Goal: Task Accomplishment & Management: Use online tool/utility

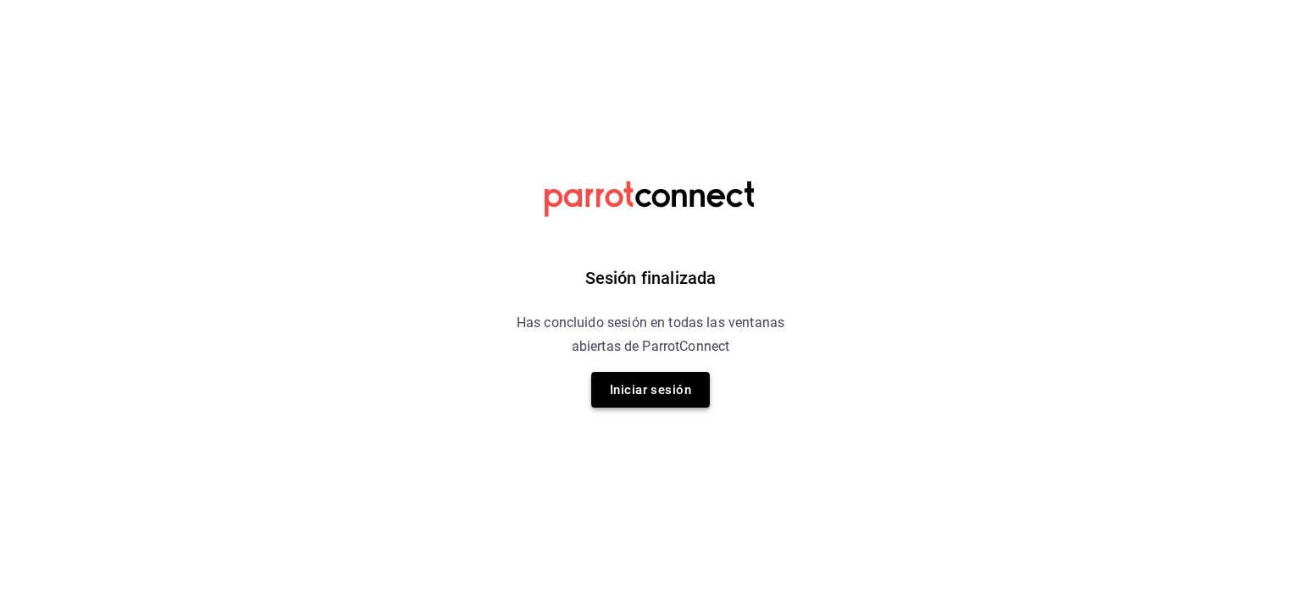
click at [667, 386] on button "Iniciar sesión" at bounding box center [650, 390] width 119 height 36
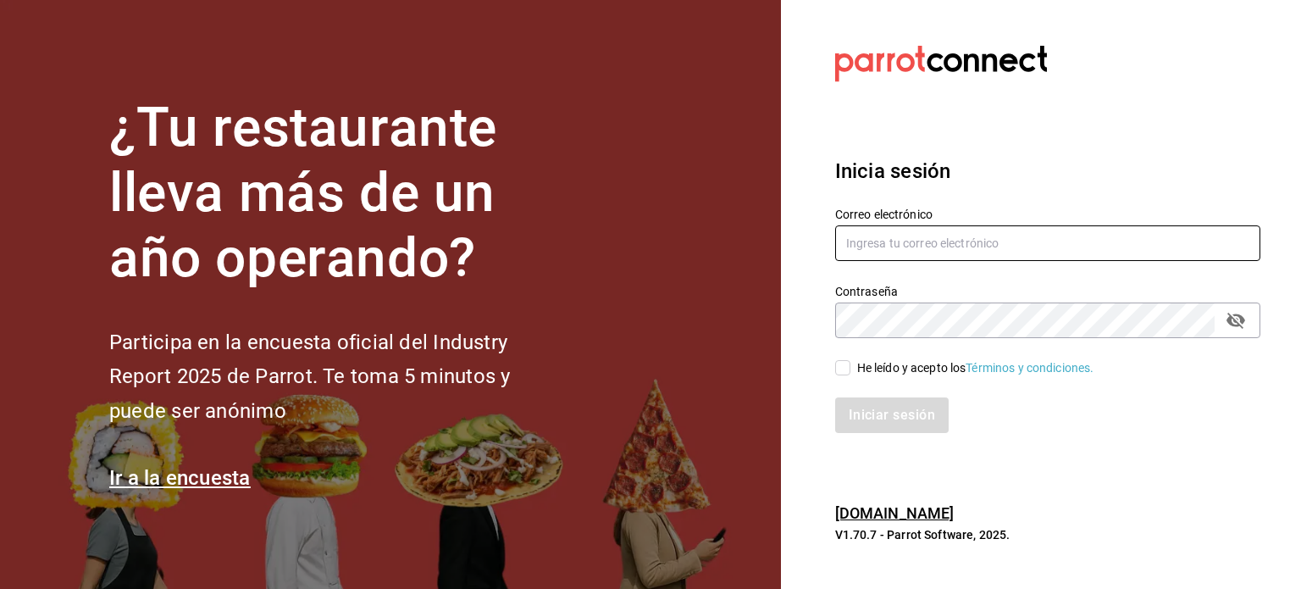
click at [895, 251] on input "text" at bounding box center [1047, 243] width 425 height 36
type input "[EMAIL_ADDRESS][DOMAIN_NAME]"
click at [840, 369] on input "He leído y acepto los Términos y condiciones." at bounding box center [842, 367] width 15 height 15
checkbox input "true"
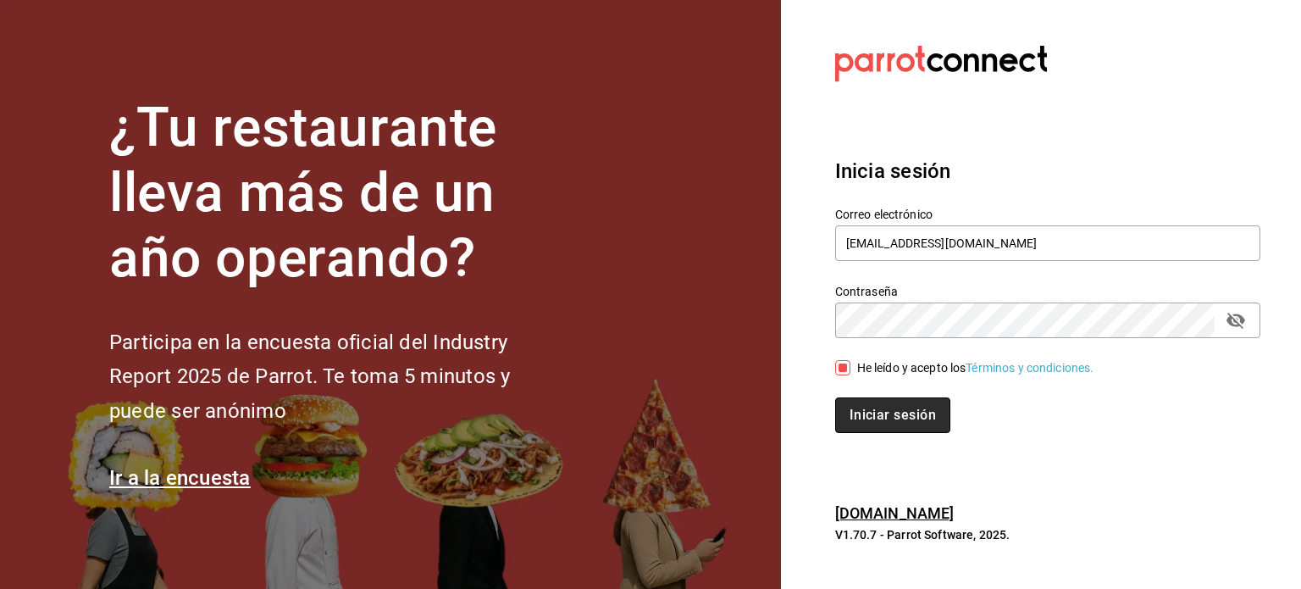
click at [861, 414] on button "Iniciar sesión" at bounding box center [892, 415] width 115 height 36
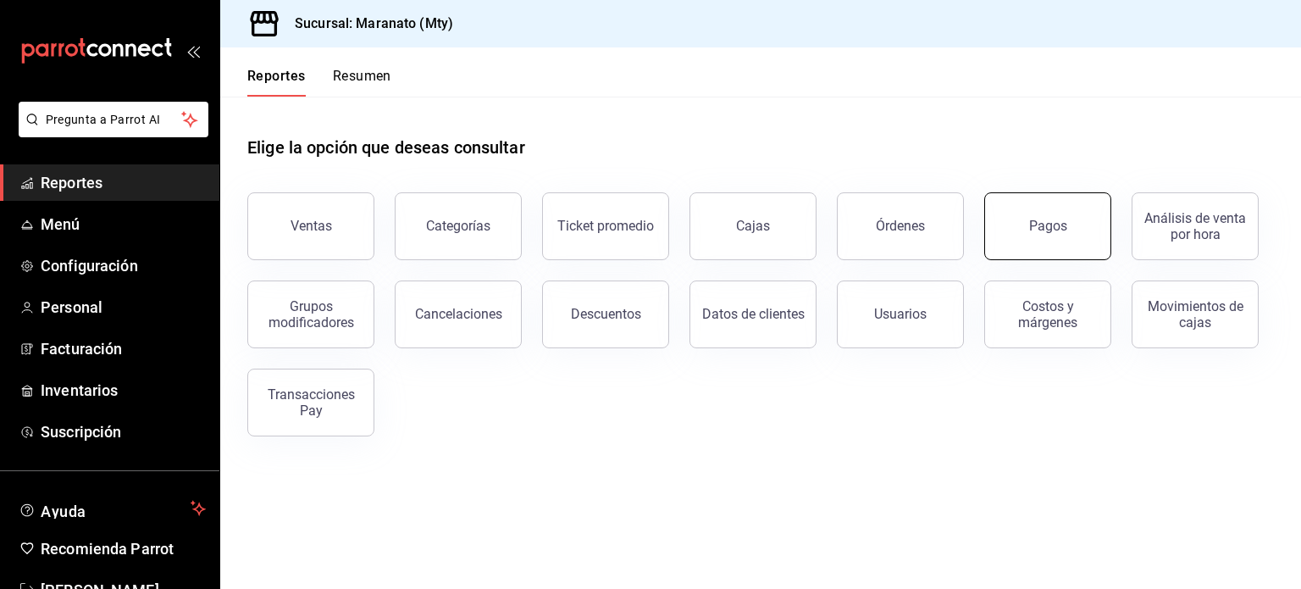
click at [1018, 230] on button "Pagos" at bounding box center [1048, 226] width 127 height 68
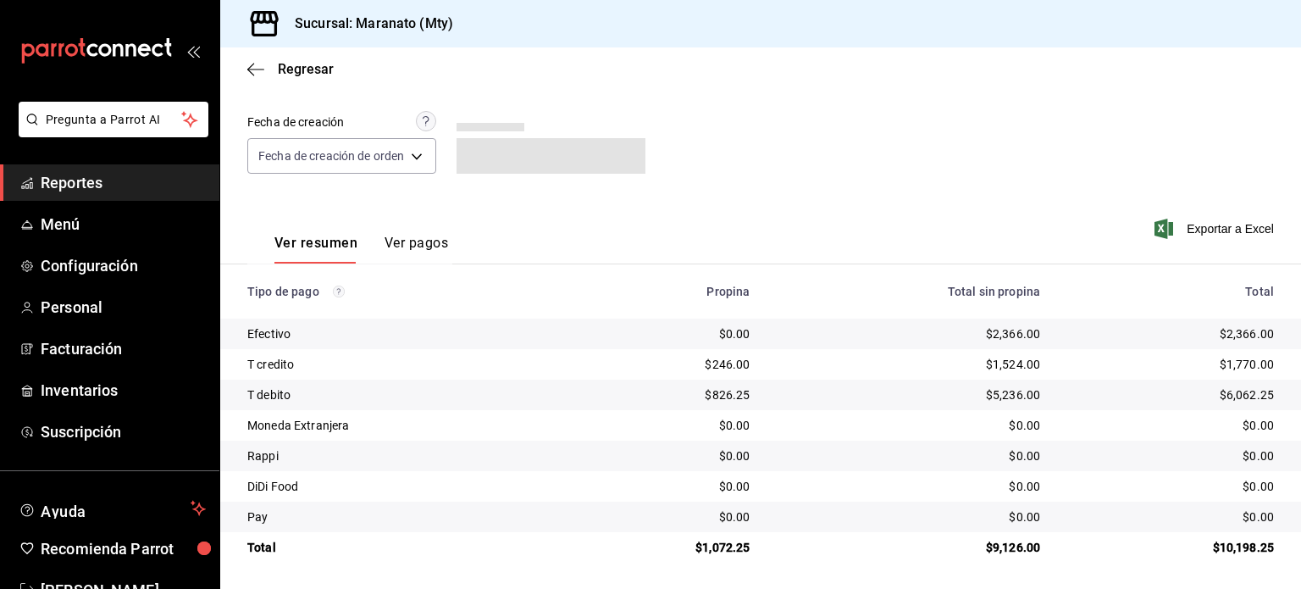
scroll to position [129, 0]
click at [424, 247] on button "Ver pagos" at bounding box center [417, 248] width 64 height 29
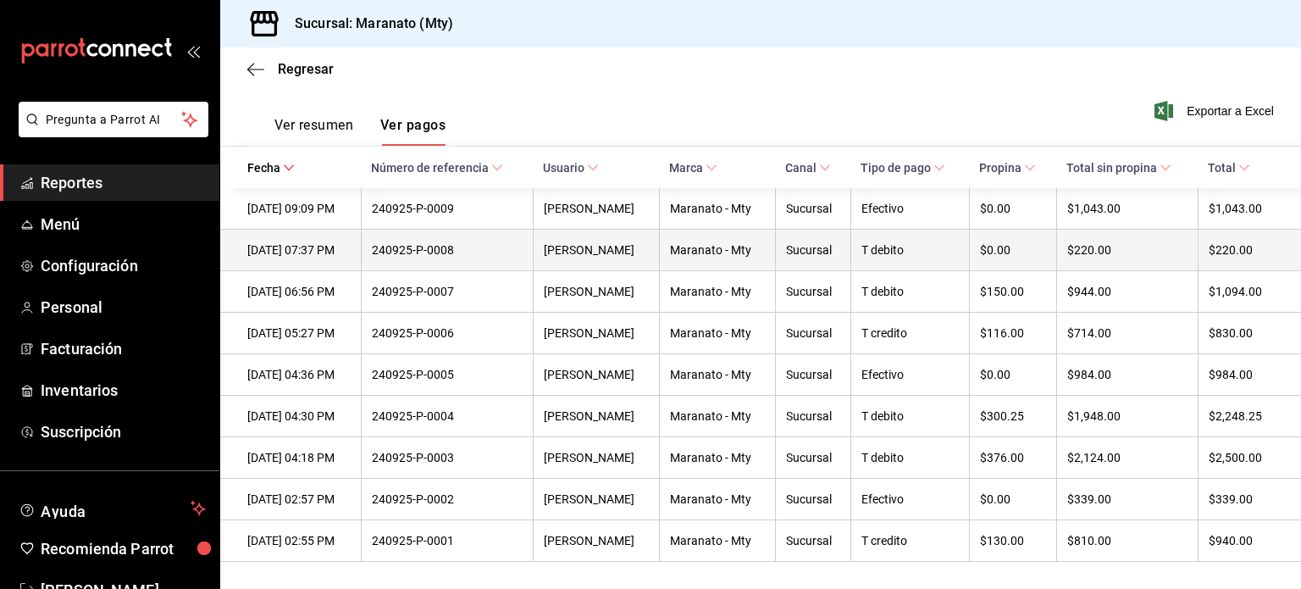
scroll to position [250, 0]
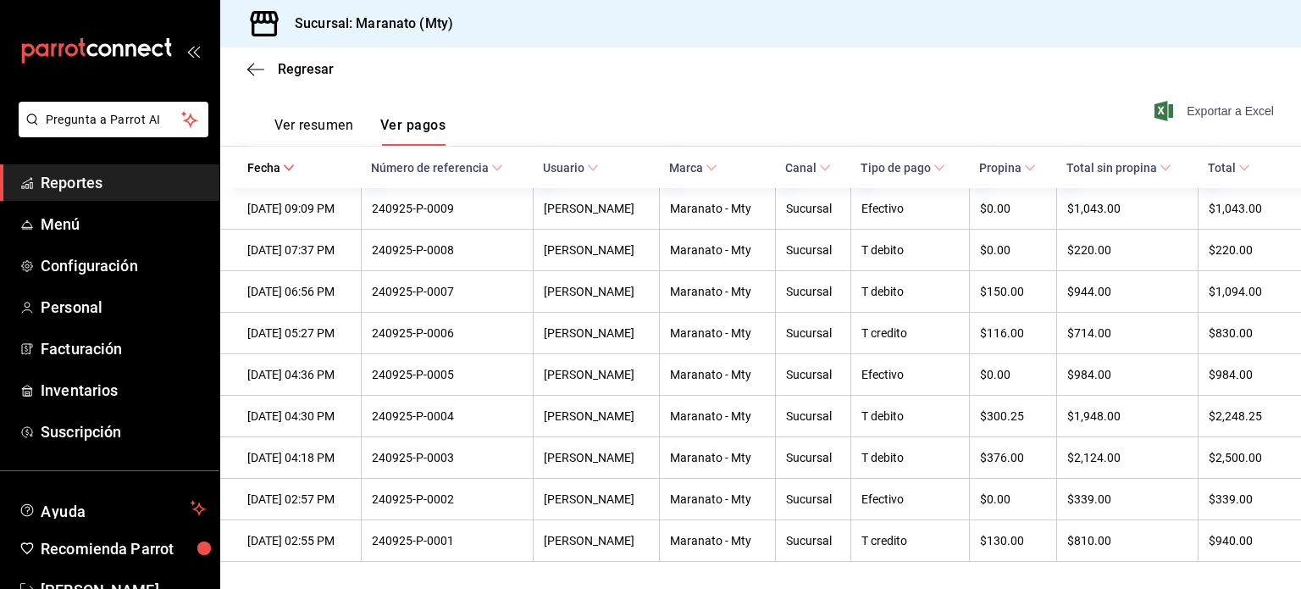
click at [1206, 104] on span "Exportar a Excel" at bounding box center [1216, 111] width 116 height 20
